Goal: Register for event/course: Sign up to attend an event or enroll in a course

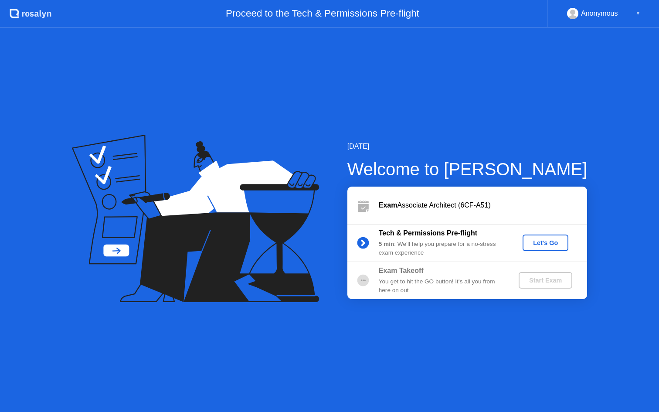
click at [544, 240] on div "Let's Go" at bounding box center [545, 242] width 39 height 7
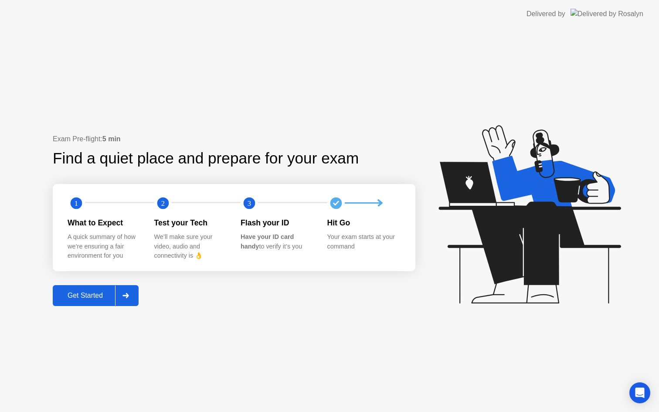
click at [128, 294] on icon at bounding box center [125, 295] width 6 height 5
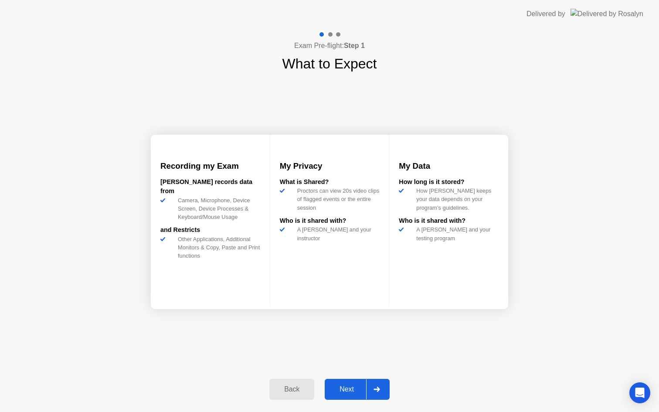
click at [360, 392] on div "Next" at bounding box center [346, 389] width 39 height 8
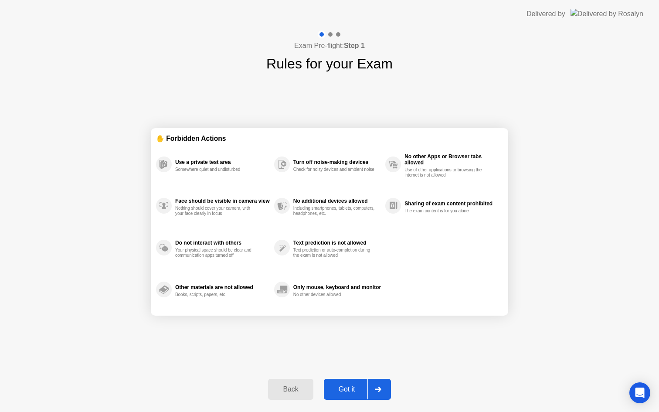
click at [372, 393] on div at bounding box center [377, 389] width 21 height 20
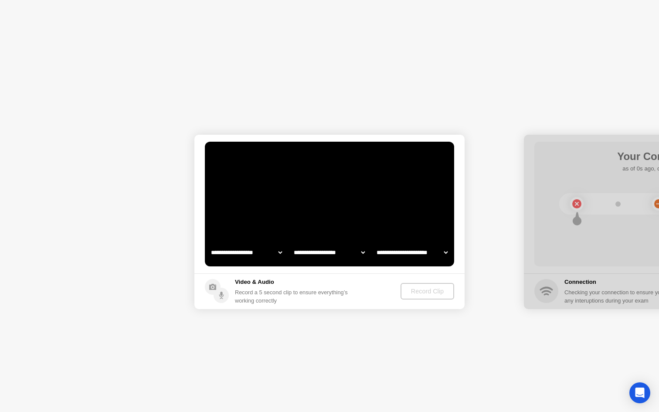
select select "**********"
select select "*******"
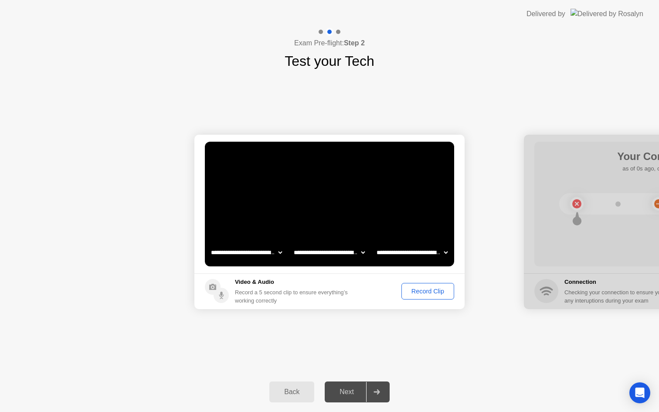
click at [428, 293] on div "Record Clip" at bounding box center [427, 291] width 47 height 7
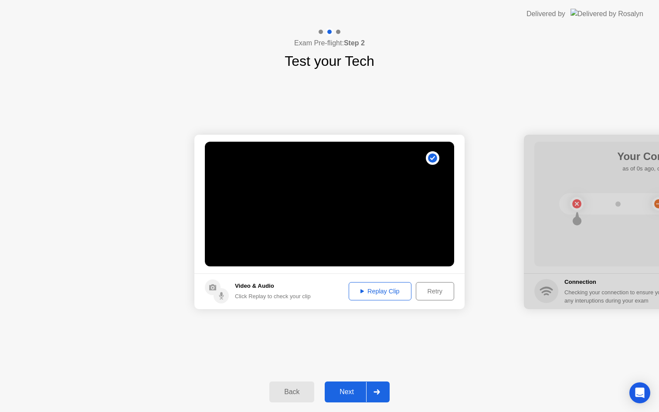
click at [353, 396] on div "Next" at bounding box center [346, 392] width 39 height 8
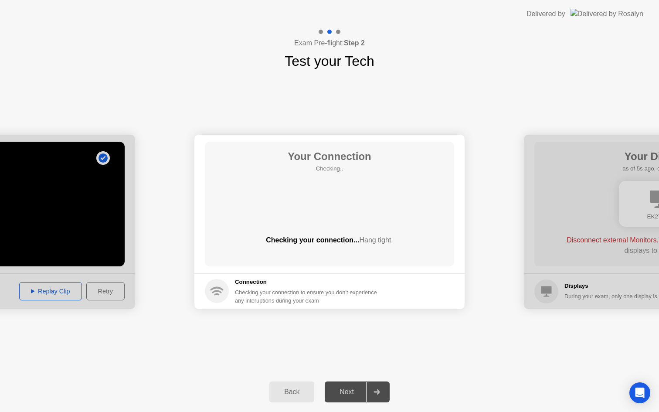
click at [353, 396] on div "Next" at bounding box center [346, 392] width 39 height 8
click at [398, 246] on div "Checking your connection... Hang tight." at bounding box center [329, 247] width 249 height 24
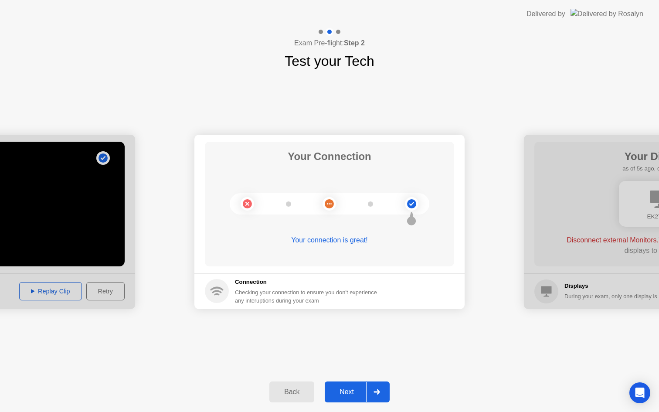
click at [373, 390] on div at bounding box center [376, 392] width 21 height 20
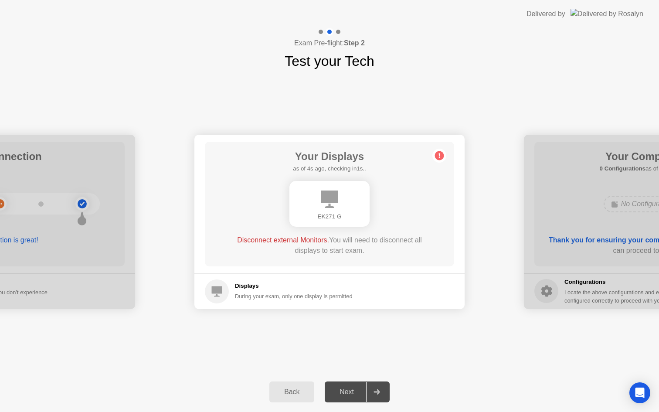
click at [373, 390] on div at bounding box center [376, 392] width 21 height 20
click at [349, 392] on div "Next" at bounding box center [346, 392] width 39 height 8
click at [375, 393] on icon at bounding box center [376, 391] width 7 height 5
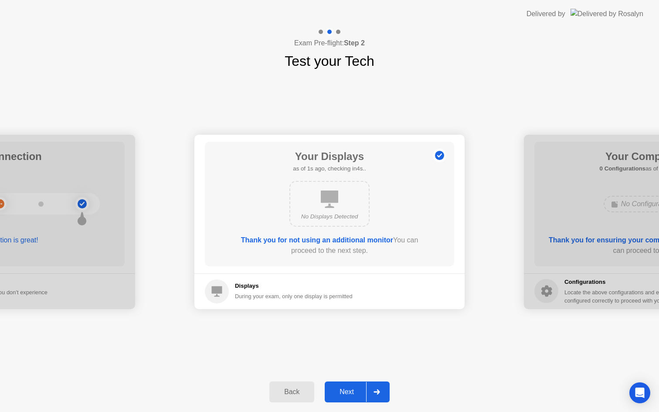
click at [379, 396] on div at bounding box center [376, 392] width 21 height 20
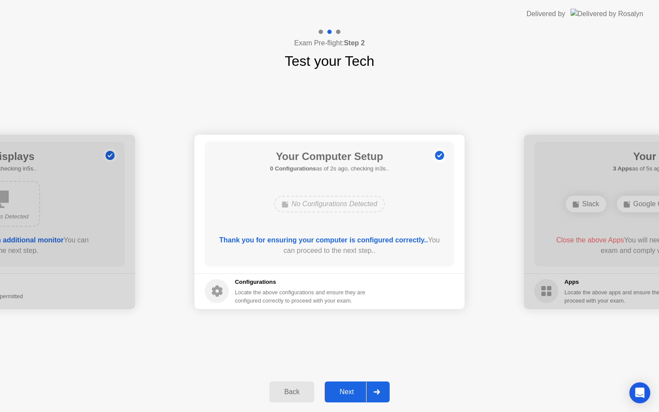
click at [379, 396] on div at bounding box center [376, 392] width 21 height 20
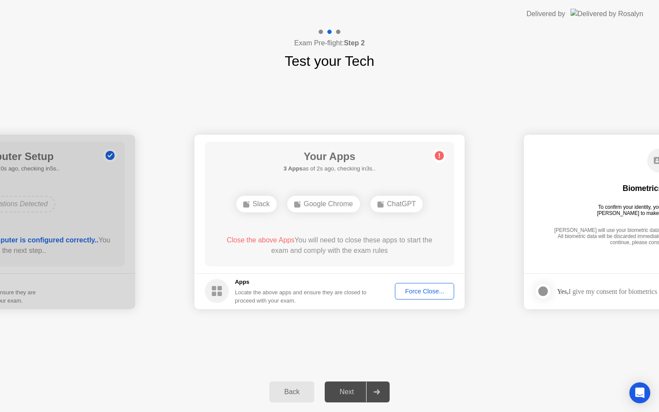
click at [379, 396] on div at bounding box center [376, 392] width 21 height 20
click at [378, 391] on icon at bounding box center [376, 391] width 6 height 5
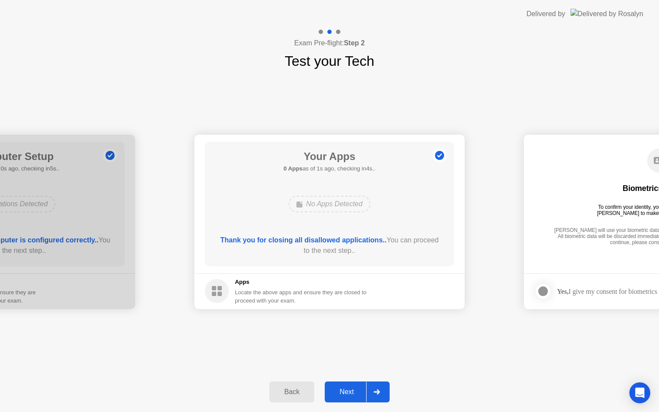
click at [350, 395] on div "Next" at bounding box center [346, 392] width 39 height 8
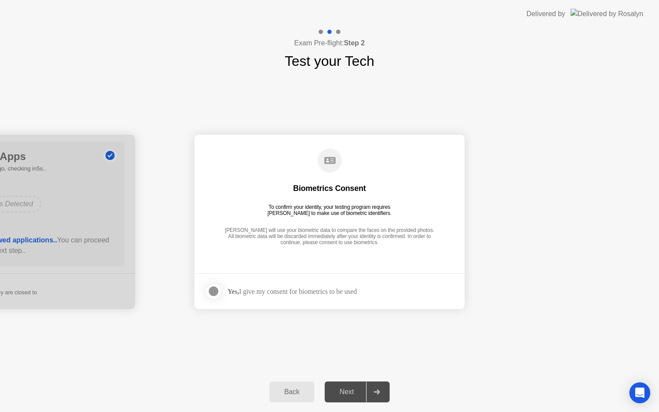
drag, startPoint x: 350, startPoint y: 395, endPoint x: 346, endPoint y: 326, distance: 69.4
click at [348, 329] on div "**********" at bounding box center [329, 220] width 659 height 384
click at [239, 291] on strong "Yes," at bounding box center [232, 291] width 11 height 7
click at [211, 290] on div at bounding box center [213, 291] width 10 height 10
click at [359, 391] on div "Next" at bounding box center [346, 392] width 39 height 8
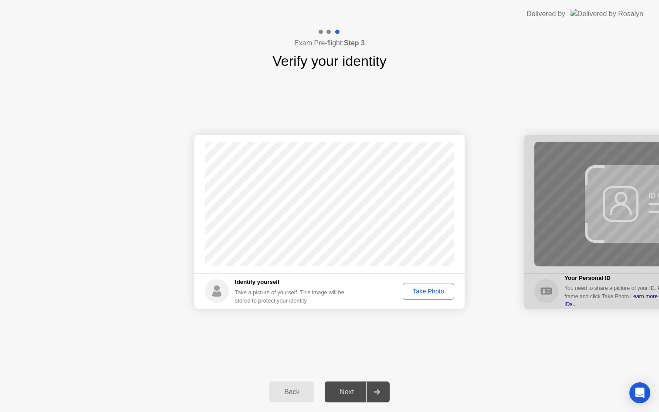
click at [441, 292] on div "Take Photo" at bounding box center [428, 291] width 45 height 7
click at [376, 395] on div at bounding box center [376, 392] width 21 height 20
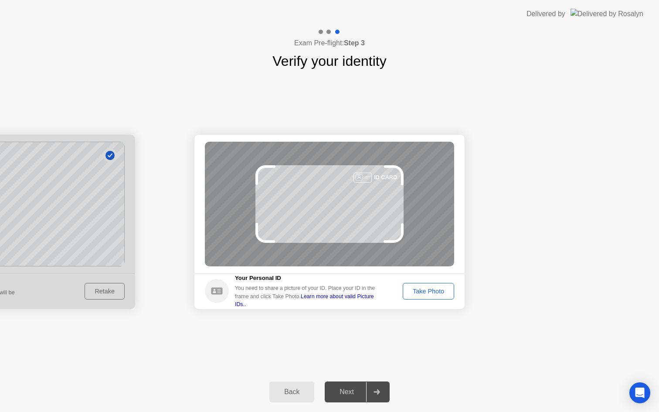
click at [433, 295] on div "Take Photo" at bounding box center [428, 291] width 45 height 7
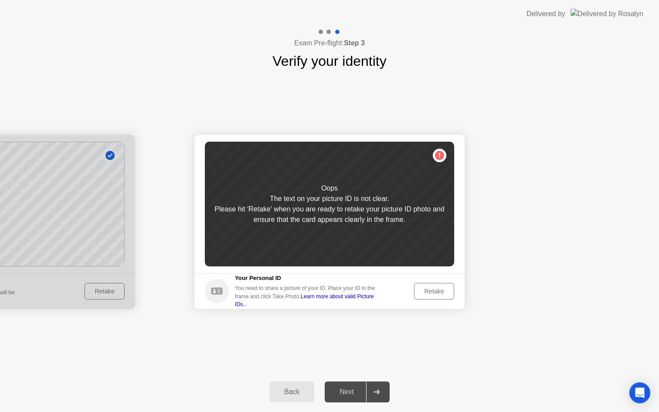
click at [433, 295] on div "Retake" at bounding box center [434, 291] width 34 height 7
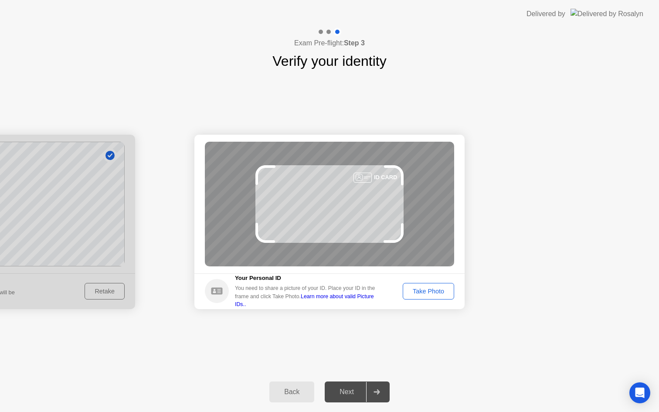
click at [440, 295] on div "Take Photo" at bounding box center [428, 291] width 45 height 7
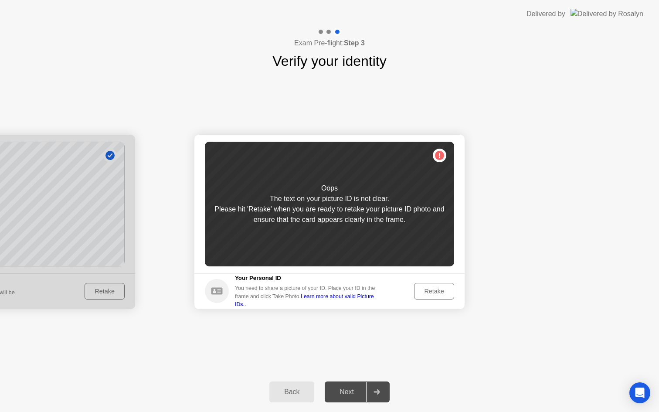
click at [440, 295] on div "Retake" at bounding box center [434, 291] width 34 height 7
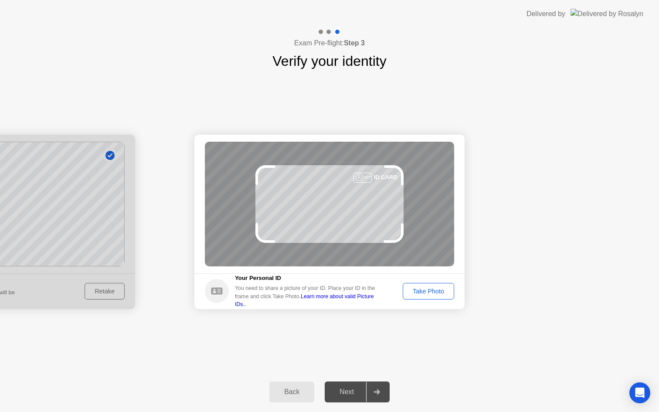
click at [449, 295] on div "Take Photo" at bounding box center [428, 291] width 45 height 7
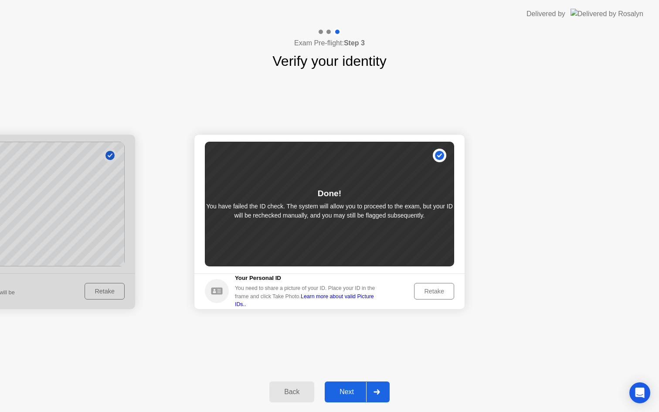
click at [345, 397] on button "Next" at bounding box center [357, 391] width 65 height 21
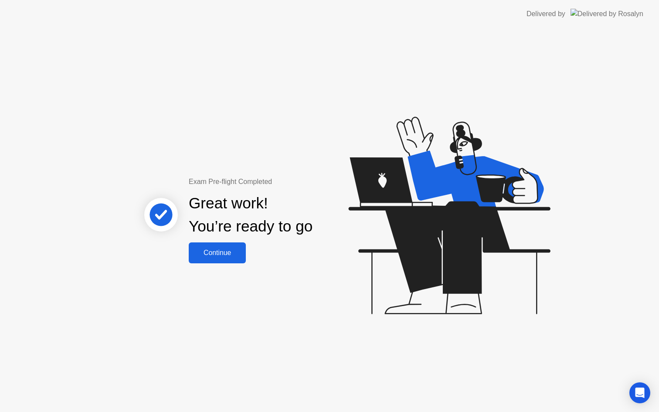
click at [206, 251] on div "Continue" at bounding box center [217, 253] width 52 height 8
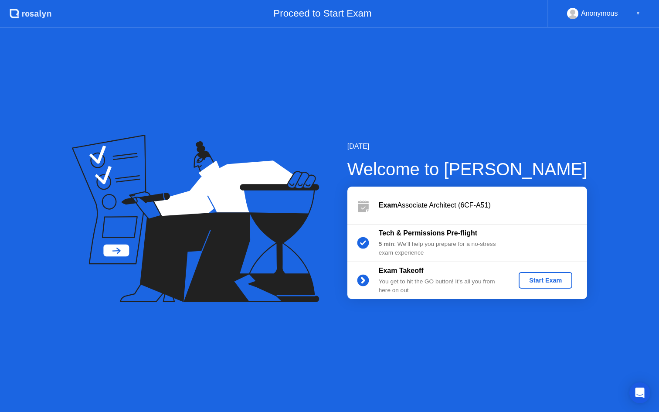
click at [564, 282] on div "Start Exam" at bounding box center [545, 280] width 47 height 7
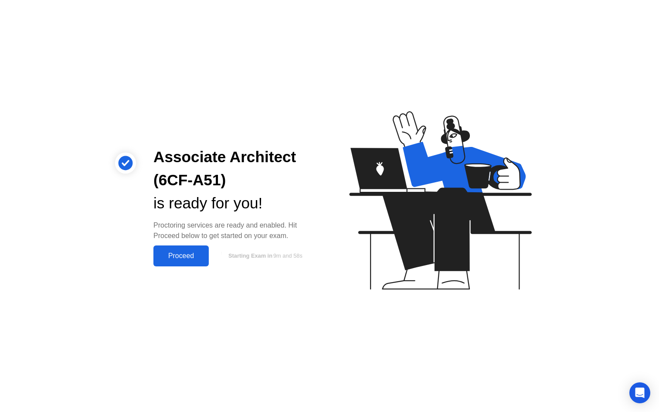
click at [187, 248] on button "Proceed" at bounding box center [180, 255] width 55 height 21
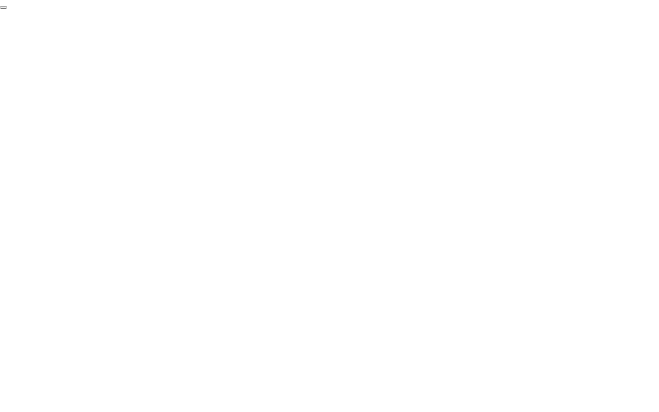
click div "End Proctoring Session"
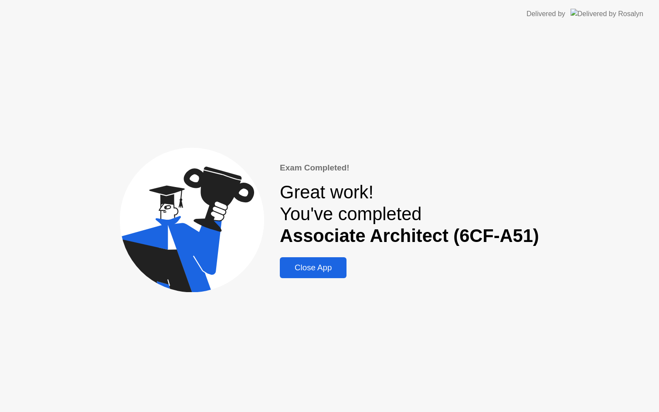
click at [327, 269] on div "Close App" at bounding box center [312, 268] width 61 height 10
